Goal: Information Seeking & Learning: Check status

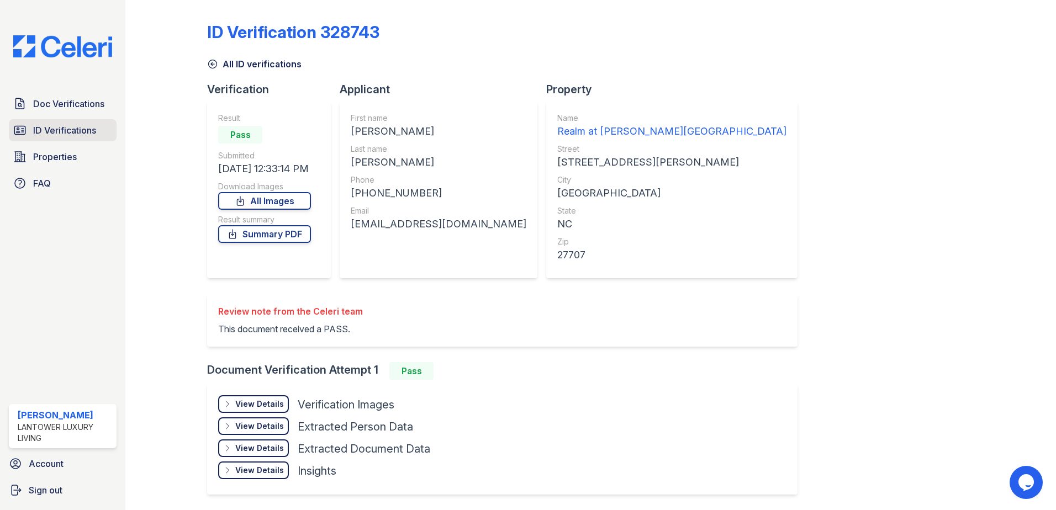
click at [35, 137] on span "ID Verifications" at bounding box center [64, 130] width 63 height 13
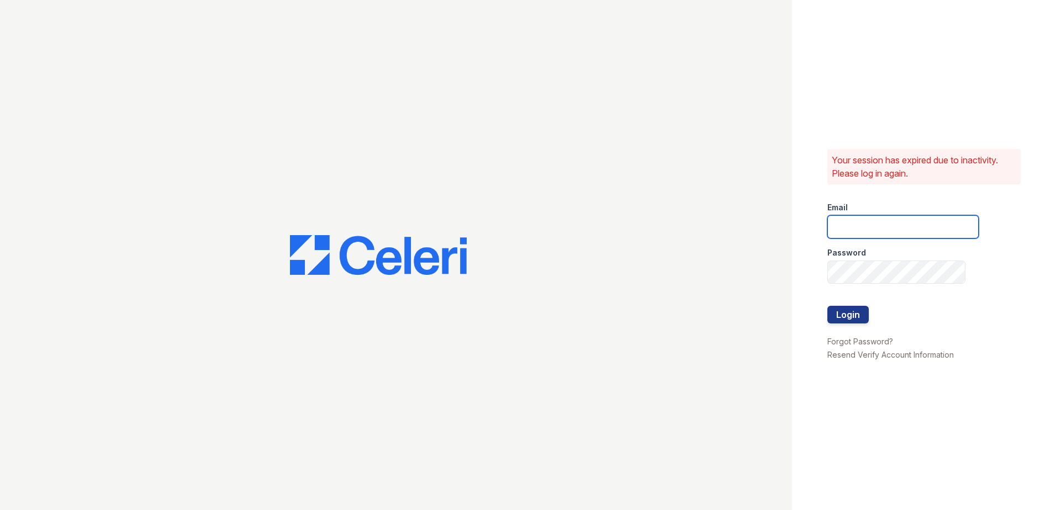
type input "amtorres@lantowerliving.com"
click at [858, 319] on button "Login" at bounding box center [847, 315] width 41 height 18
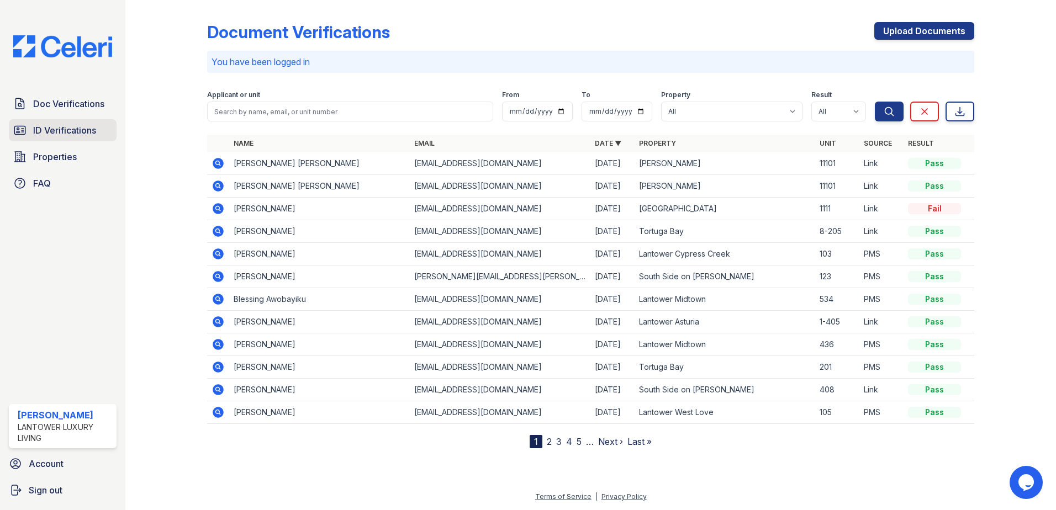
click at [93, 126] on span "ID Verifications" at bounding box center [64, 130] width 63 height 13
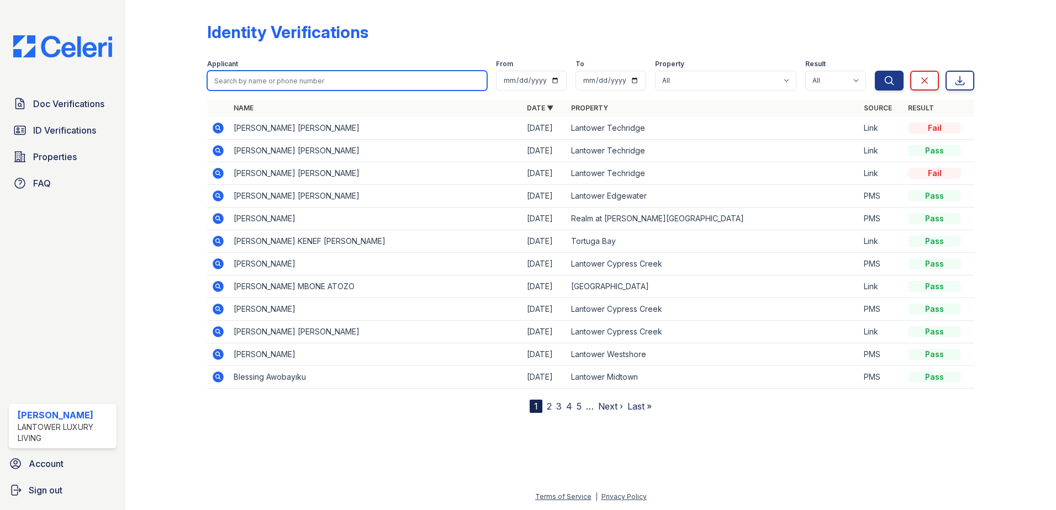
click at [260, 86] on input "search" at bounding box center [347, 81] width 280 height 20
type input "[PERSON_NAME]"
click at [875, 71] on button "Search" at bounding box center [889, 81] width 29 height 20
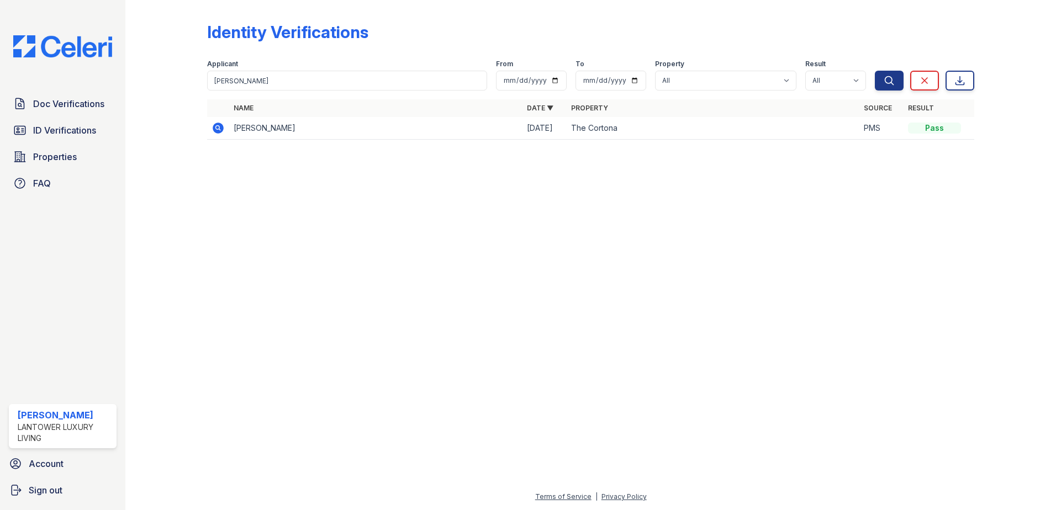
click at [167, 86] on div at bounding box center [175, 77] width 64 height 146
click at [225, 83] on input "[PERSON_NAME]" at bounding box center [347, 81] width 280 height 20
type input "[PERSON_NAME]"
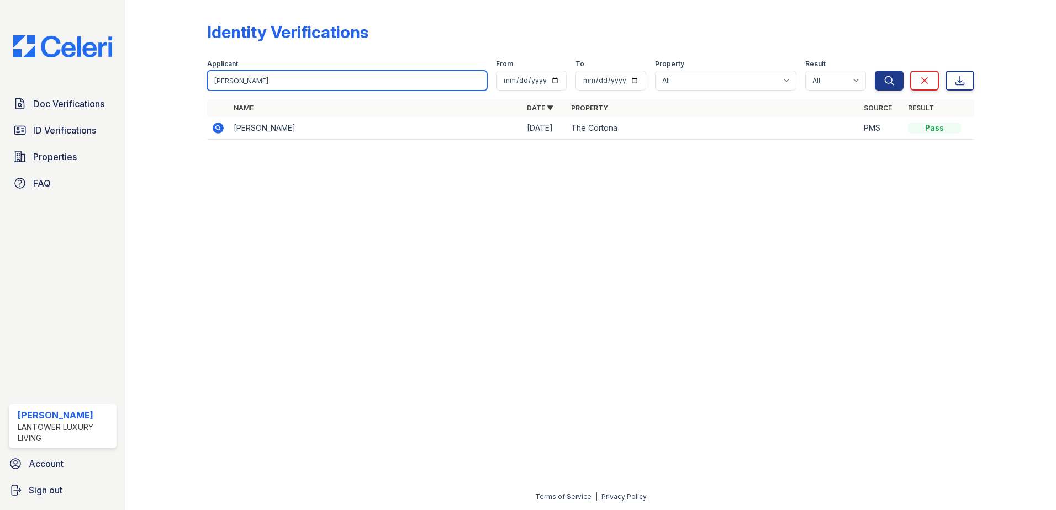
click at [875, 71] on button "Search" at bounding box center [889, 81] width 29 height 20
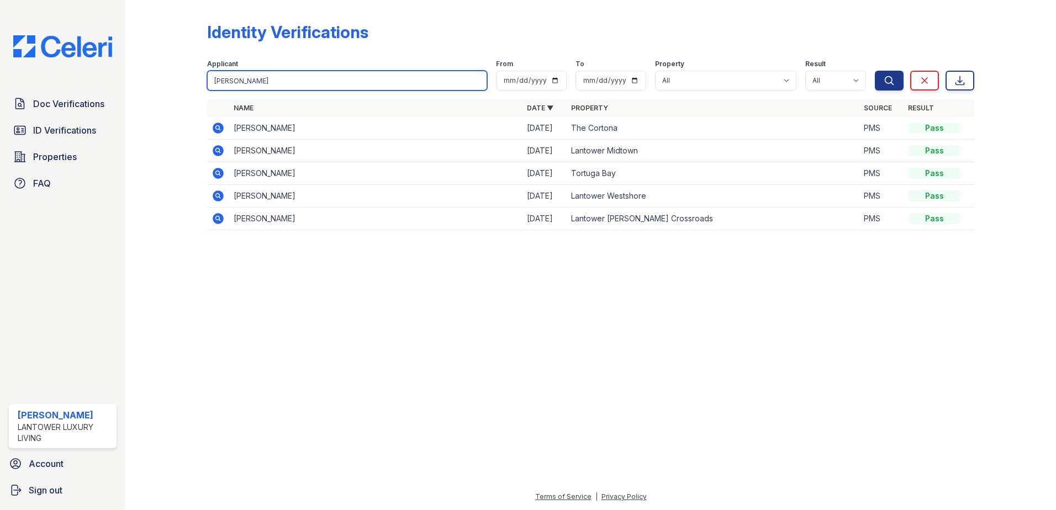
click at [225, 83] on input "[PERSON_NAME]" at bounding box center [347, 81] width 280 height 20
type input "[PERSON_NAME]"
click at [875, 71] on button "Search" at bounding box center [889, 81] width 29 height 20
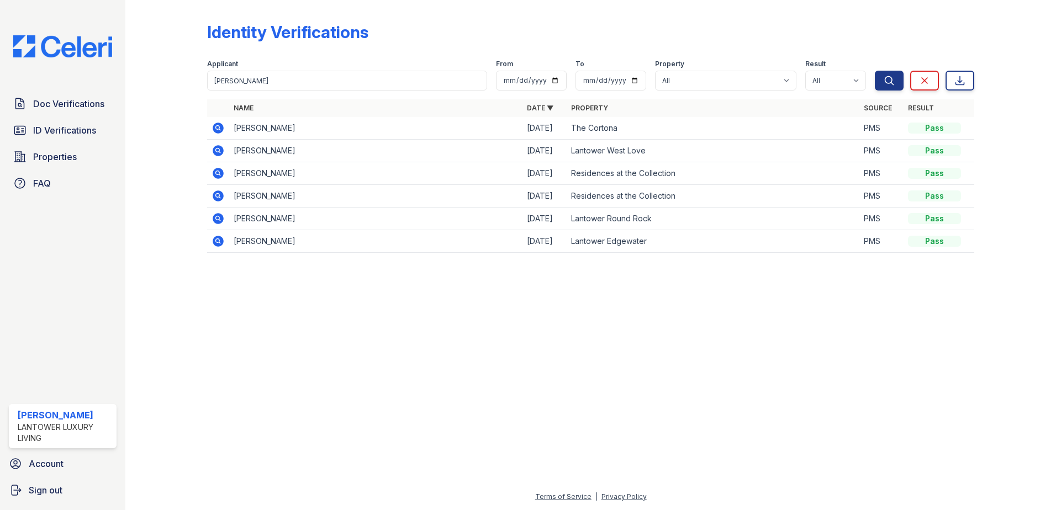
click at [202, 118] on div at bounding box center [175, 134] width 64 height 260
click at [254, 84] on input "[PERSON_NAME]" at bounding box center [347, 81] width 280 height 20
type input "[PERSON_NAME]"
click at [875, 71] on button "Search" at bounding box center [889, 81] width 29 height 20
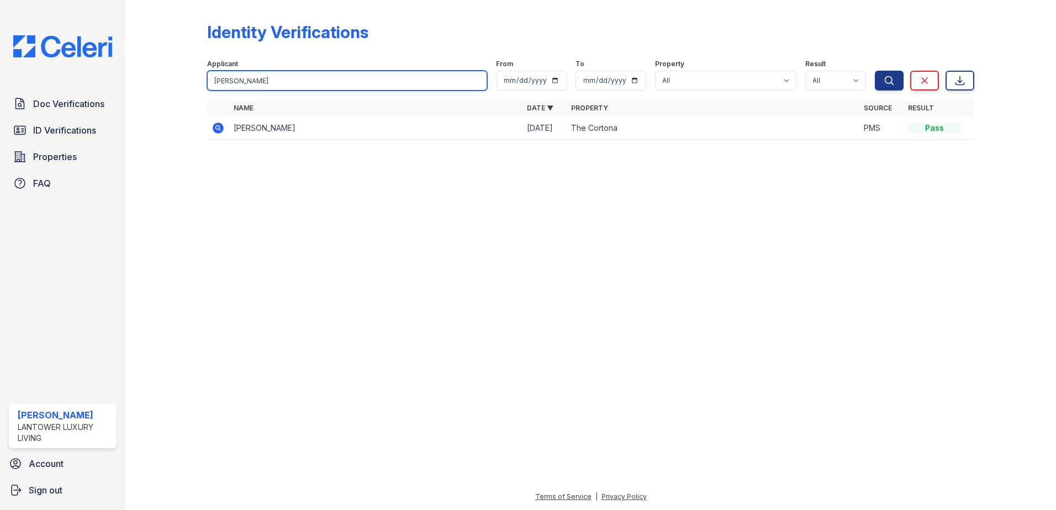
click at [252, 82] on input "[PERSON_NAME]" at bounding box center [347, 81] width 280 height 20
type input "[PERSON_NAME]"
click at [875, 71] on button "Search" at bounding box center [889, 81] width 29 height 20
